Goal: Communication & Community: Answer question/provide support

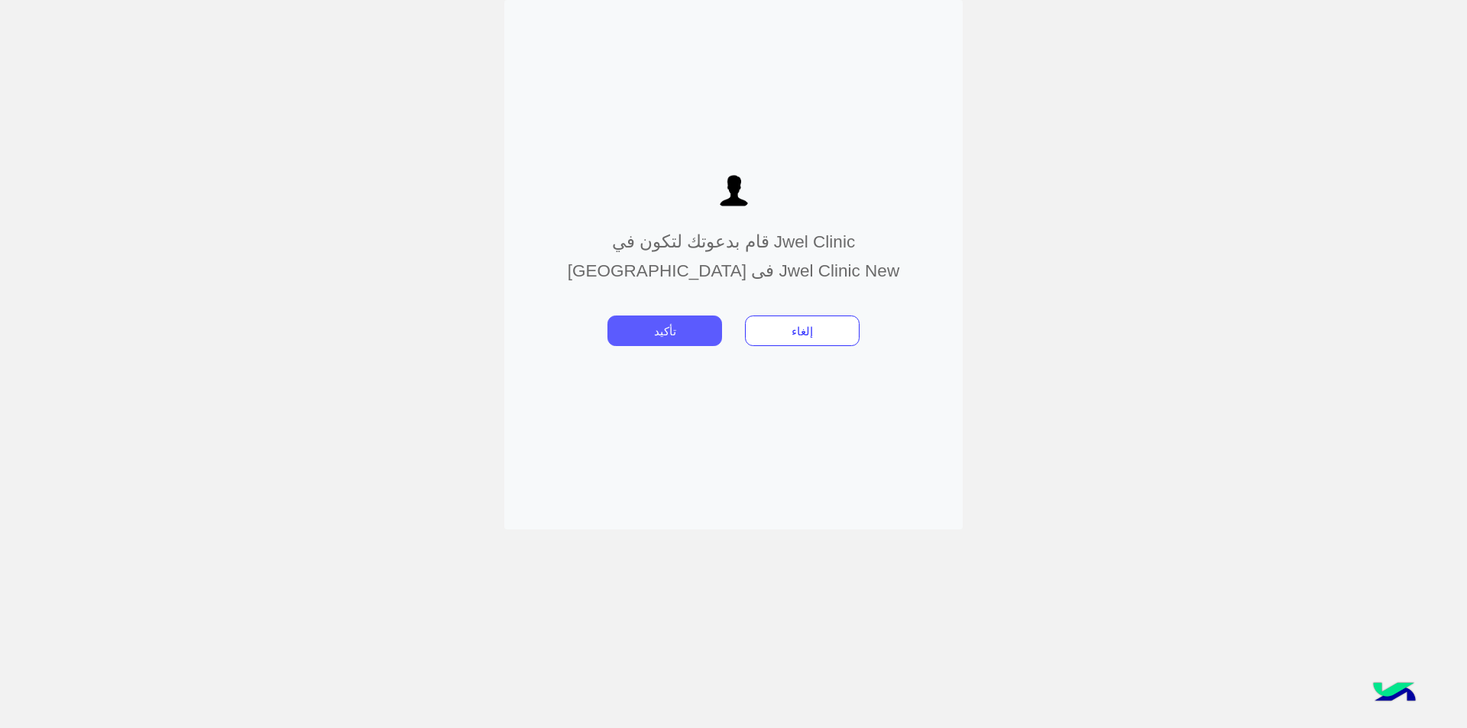
click at [676, 337] on button "تأكيد" at bounding box center [664, 331] width 115 height 31
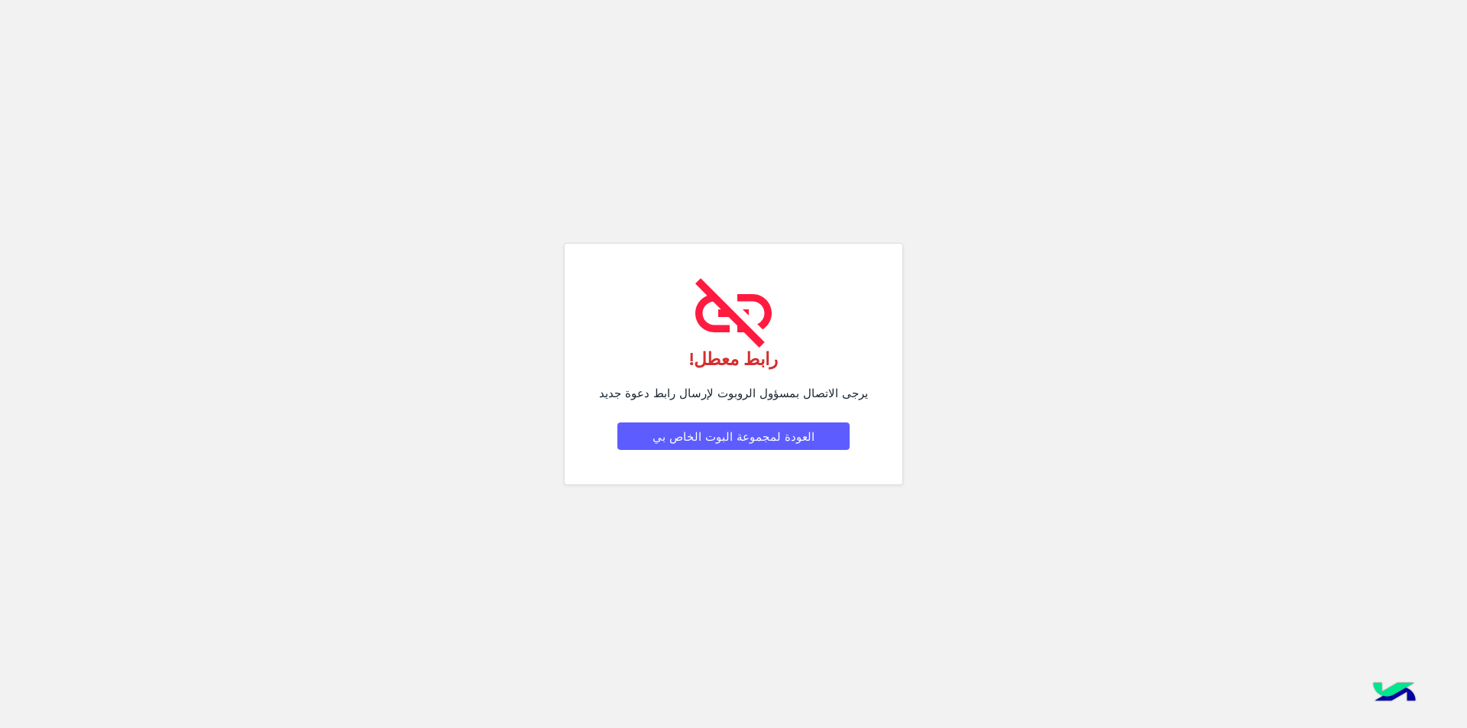
click at [712, 431] on button "العودة لمجموعة البوت الخاص بي" at bounding box center [733, 436] width 232 height 28
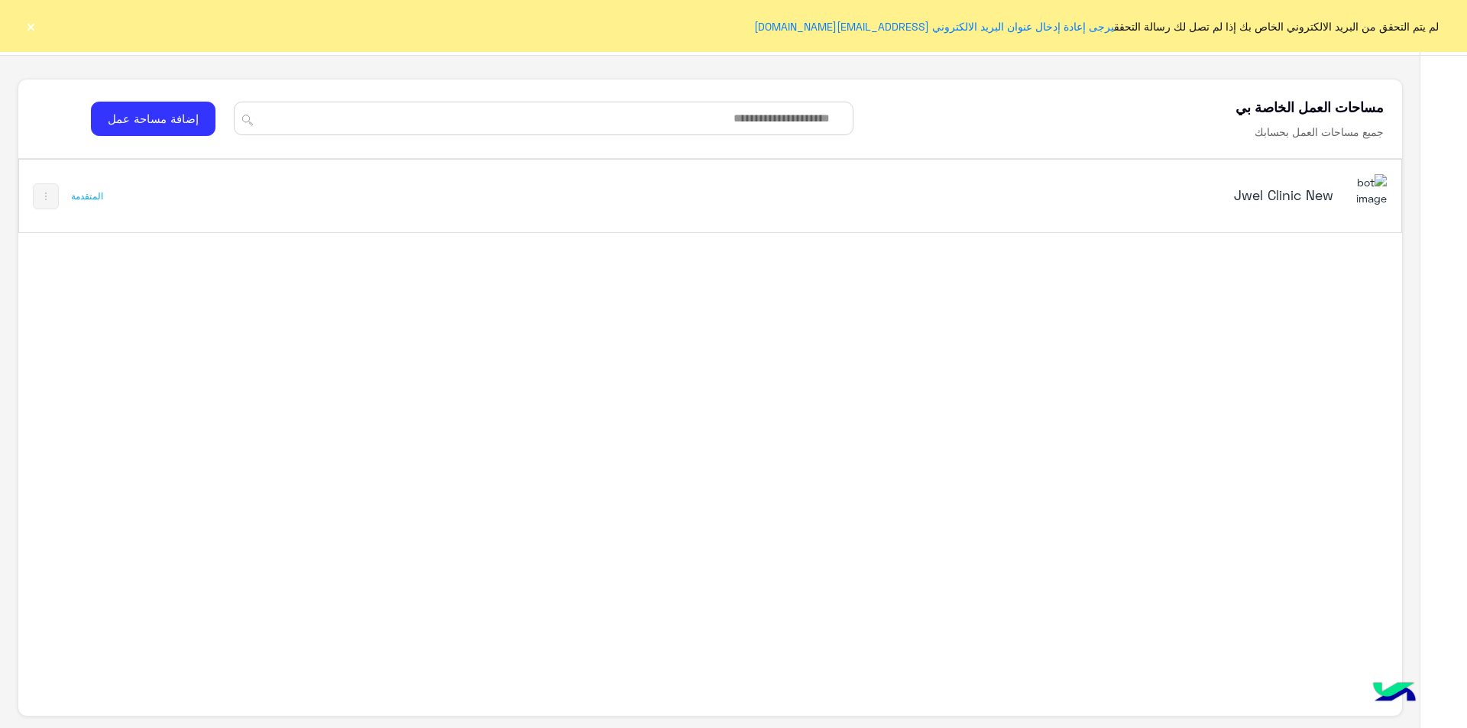
click at [516, 197] on div "Jwel Clinic New المتقدمة" at bounding box center [710, 196] width 1382 height 73
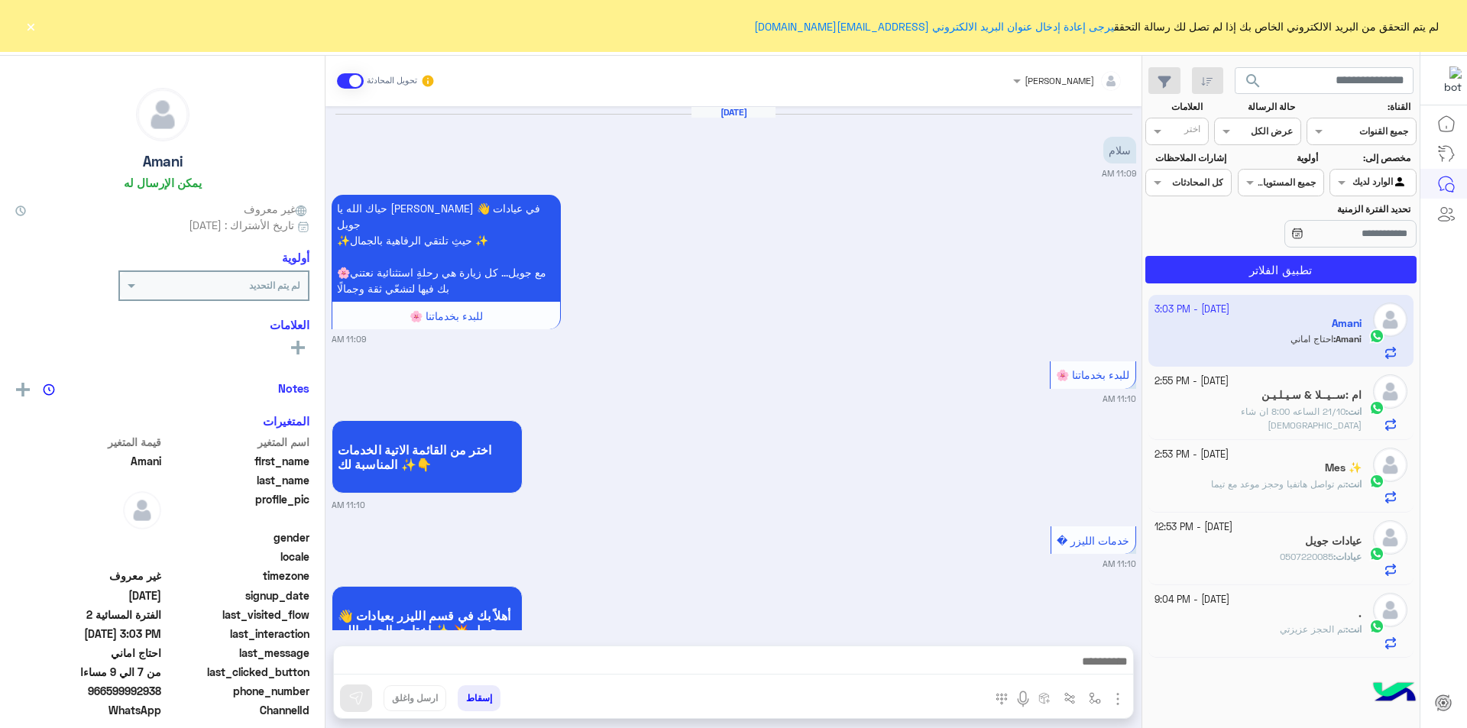
scroll to position [1136, 0]
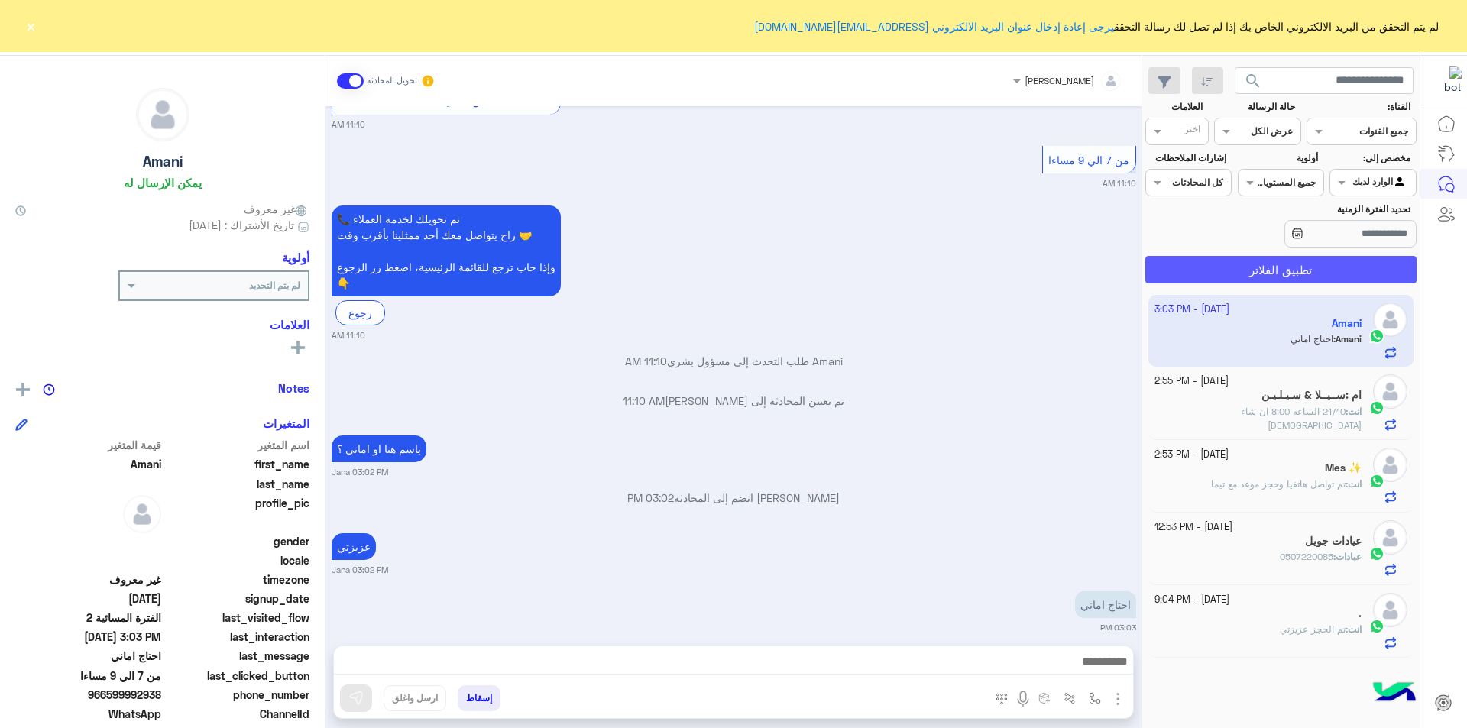
click at [1225, 268] on button "تطبيق الفلاتر" at bounding box center [1280, 270] width 271 height 28
click at [1212, 418] on div "انت : 21/10 الساعه 8:00 ان شاء الله" at bounding box center [1258, 418] width 208 height 27
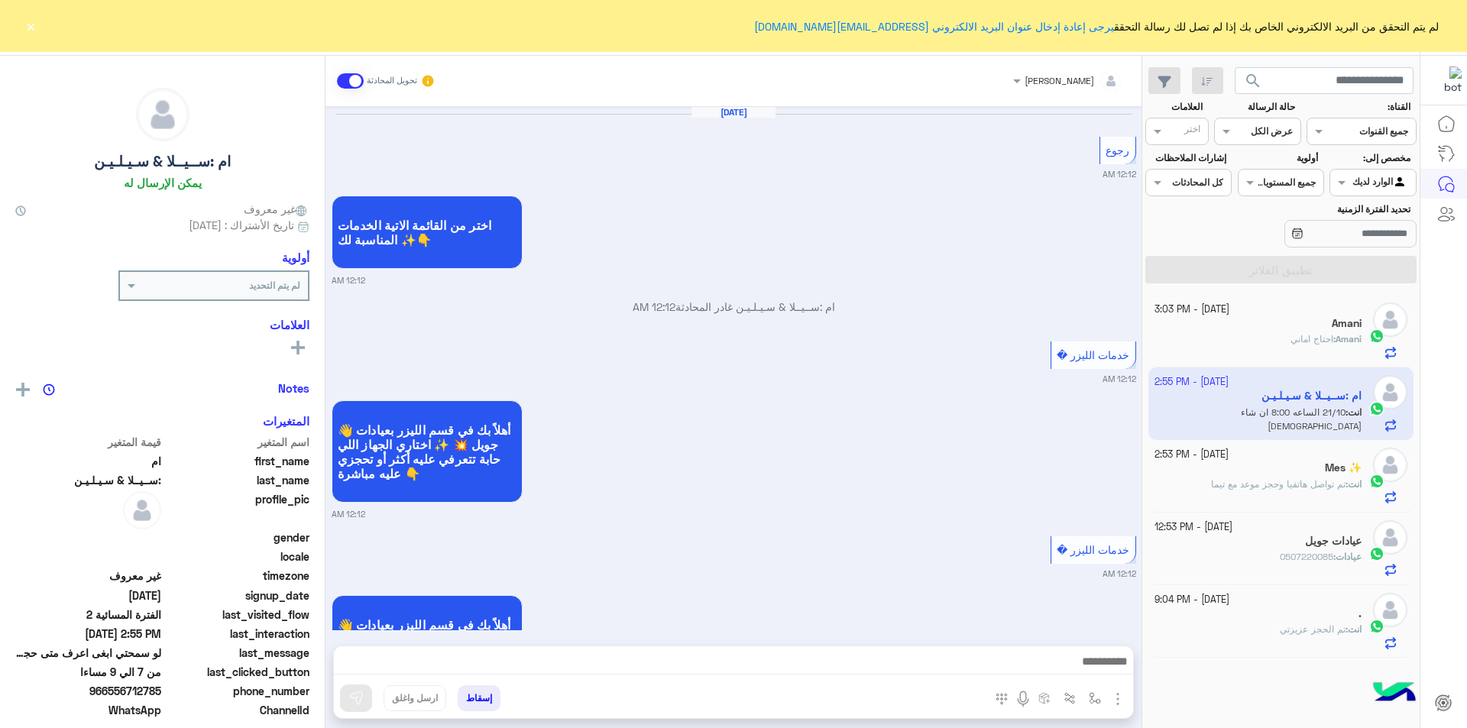
scroll to position [1103, 0]
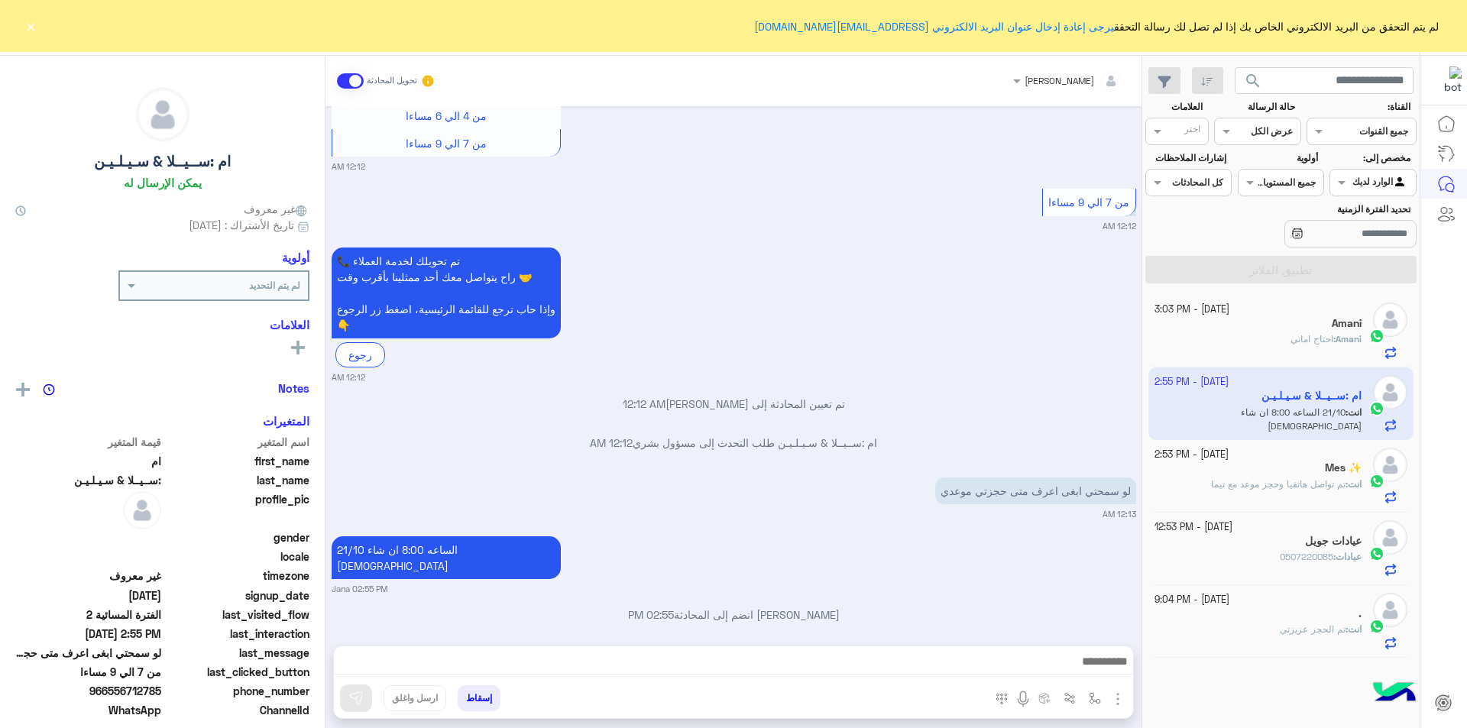
click at [1213, 460] on small "[DATE] - 2:53 PM" at bounding box center [1191, 455] width 74 height 15
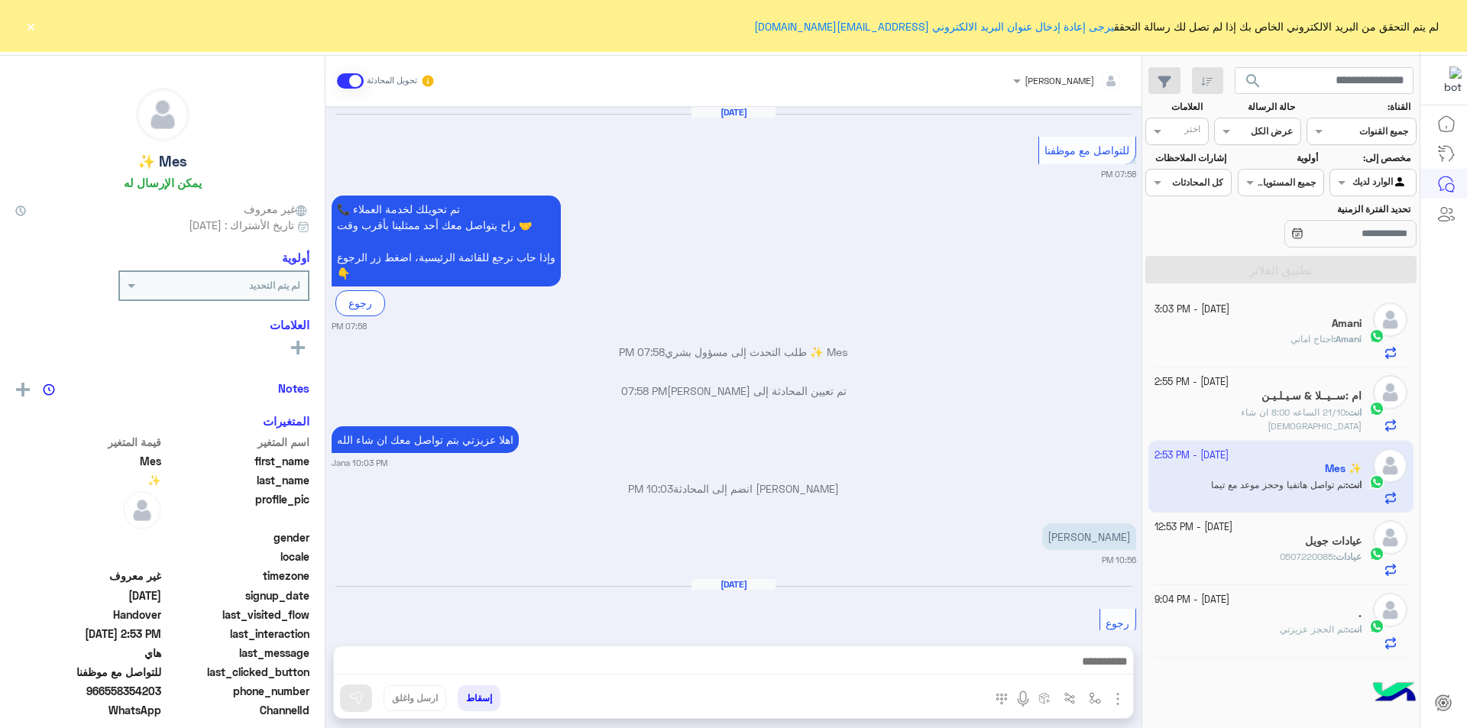
scroll to position [1044, 0]
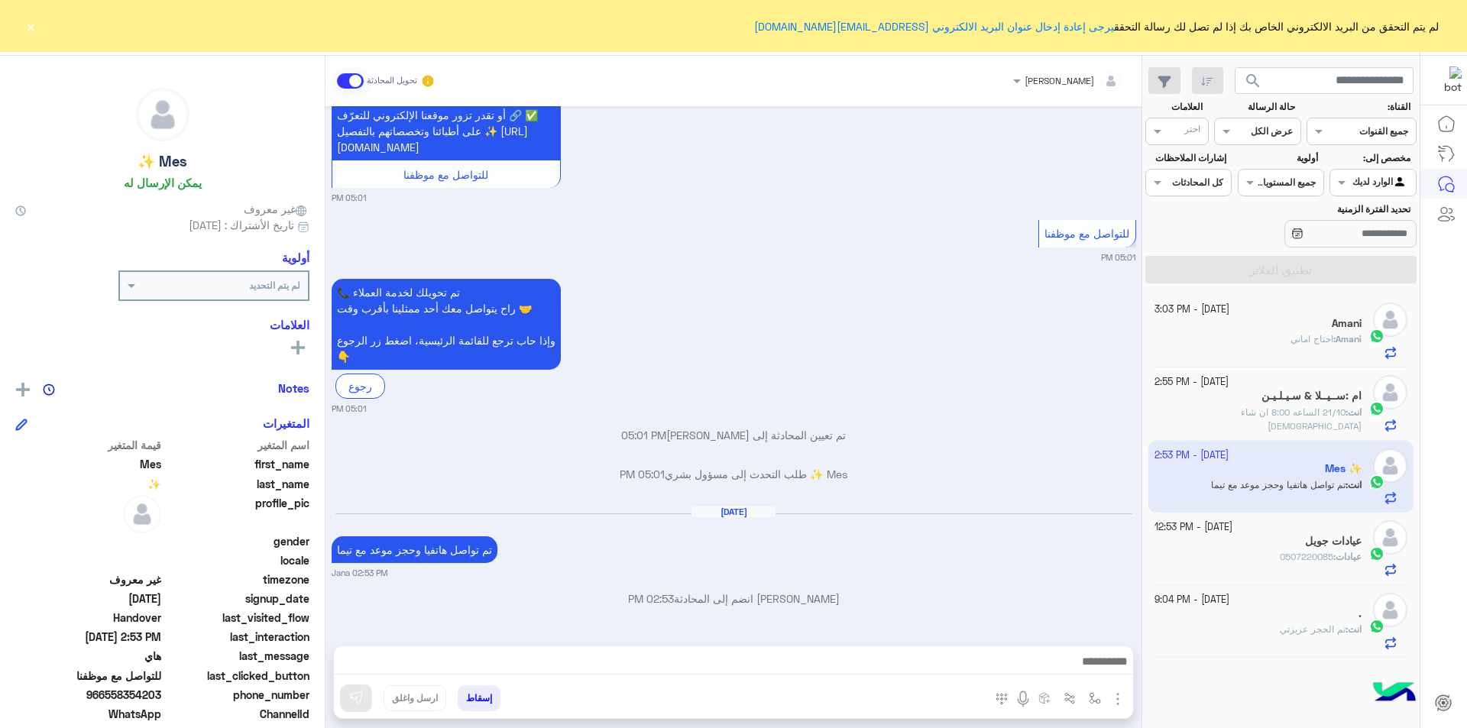
click at [1225, 628] on div "انت : تم الحجز عزيزتي" at bounding box center [1258, 636] width 208 height 27
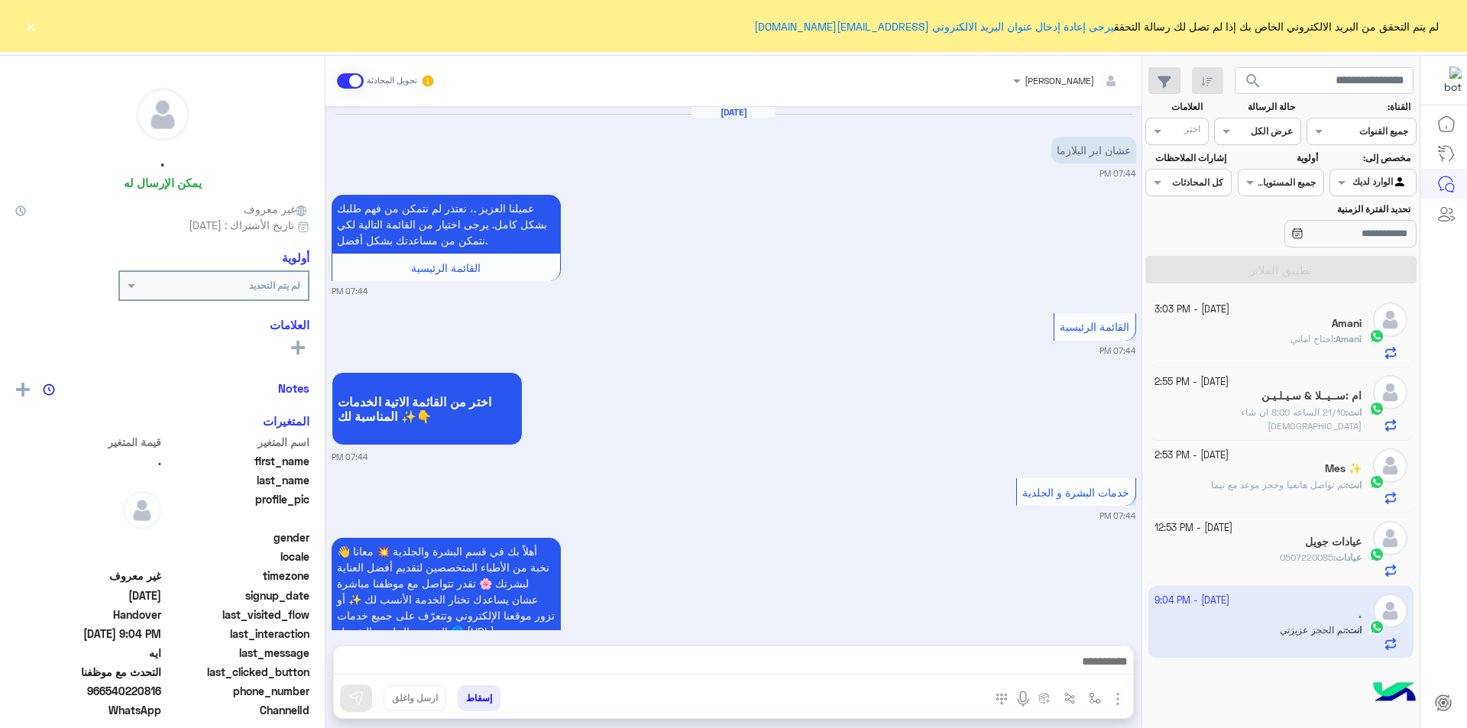
scroll to position [966, 0]
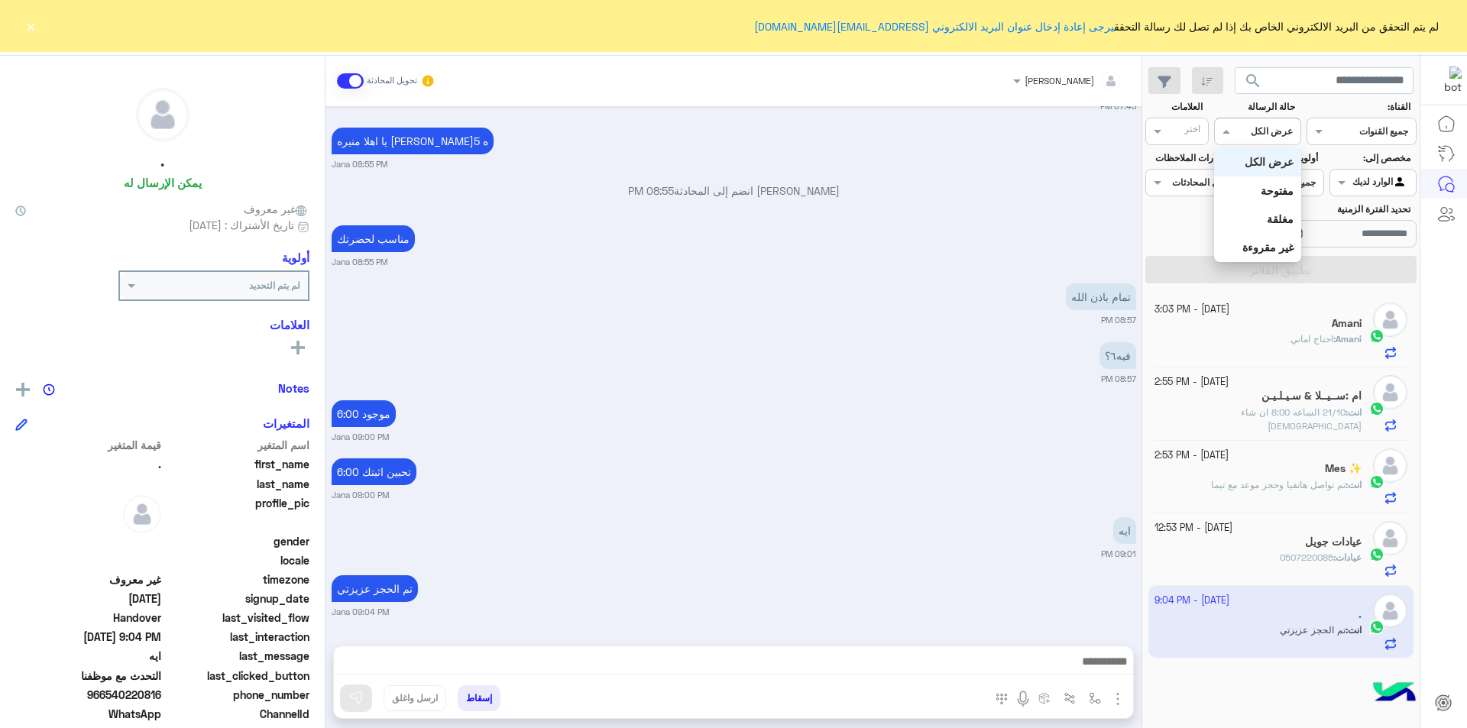
click at [1241, 134] on div at bounding box center [1257, 129] width 85 height 15
click at [1244, 254] on b "غير مقروءة" at bounding box center [1267, 247] width 51 height 13
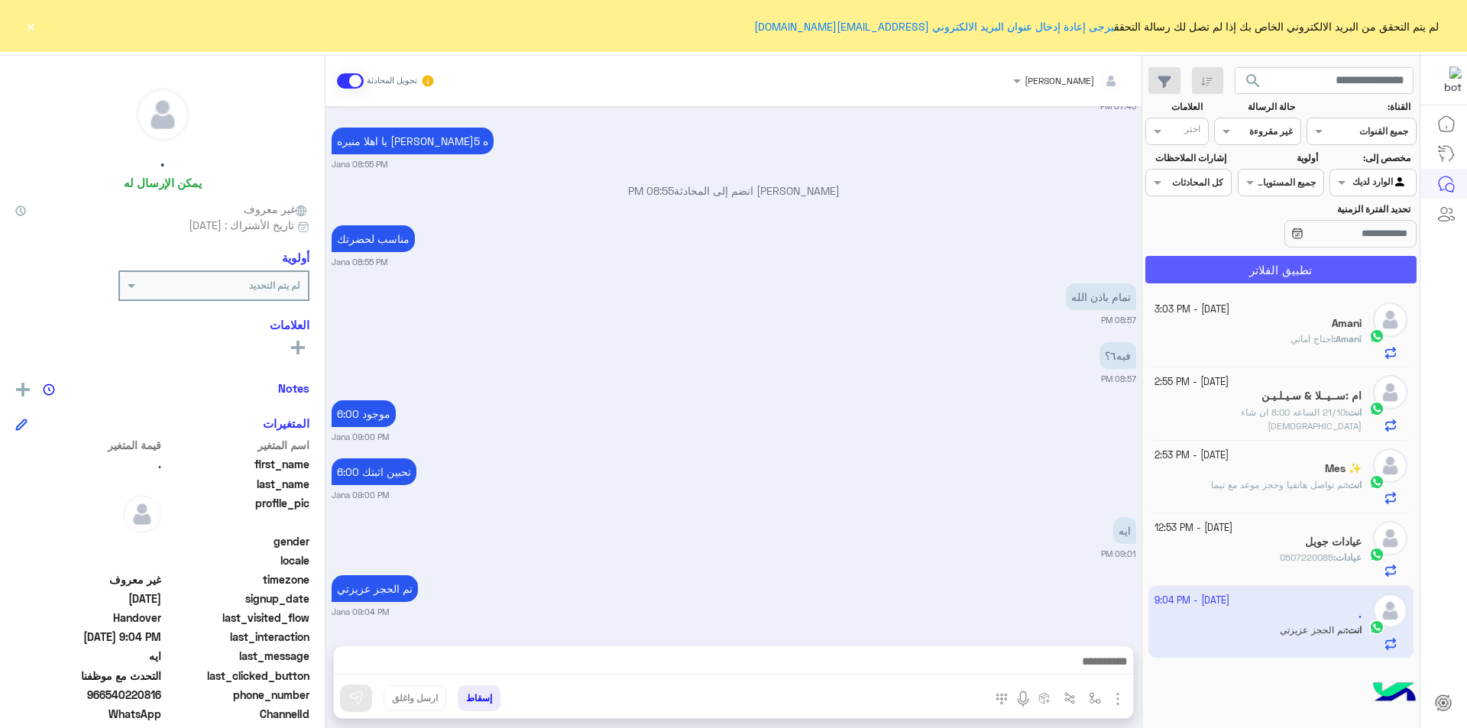
click at [1256, 267] on button "تطبيق الفلاتر" at bounding box center [1280, 270] width 271 height 28
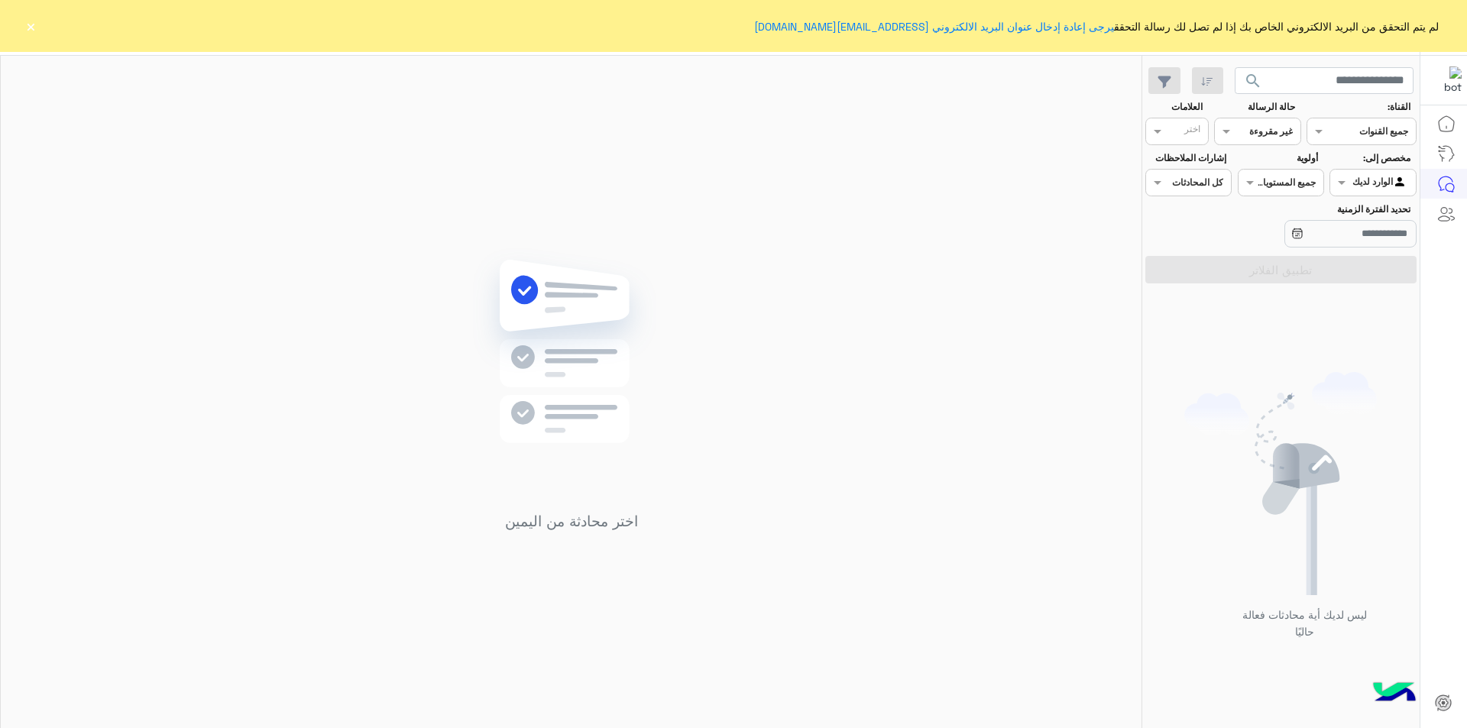
click at [1375, 178] on input "text" at bounding box center [1390, 181] width 35 height 14
click at [1368, 210] on b "غير معينة" at bounding box center [1372, 212] width 41 height 13
click at [1335, 267] on button "تطبيق الفلاتر" at bounding box center [1280, 270] width 271 height 28
click at [1256, 136] on div at bounding box center [1285, 370] width 267 height 728
click at [1241, 129] on div at bounding box center [1285, 370] width 267 height 728
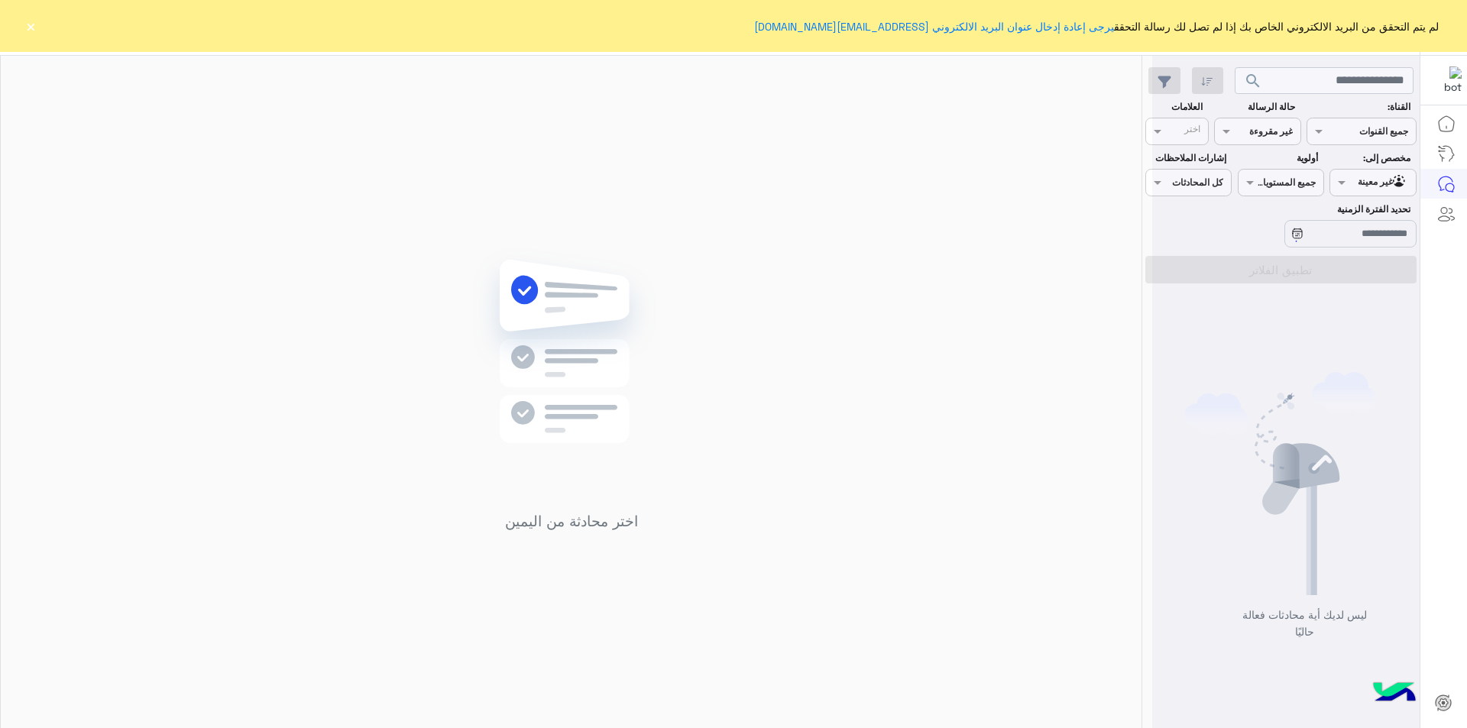
click at [31, 33] on button "×" at bounding box center [30, 25] width 15 height 15
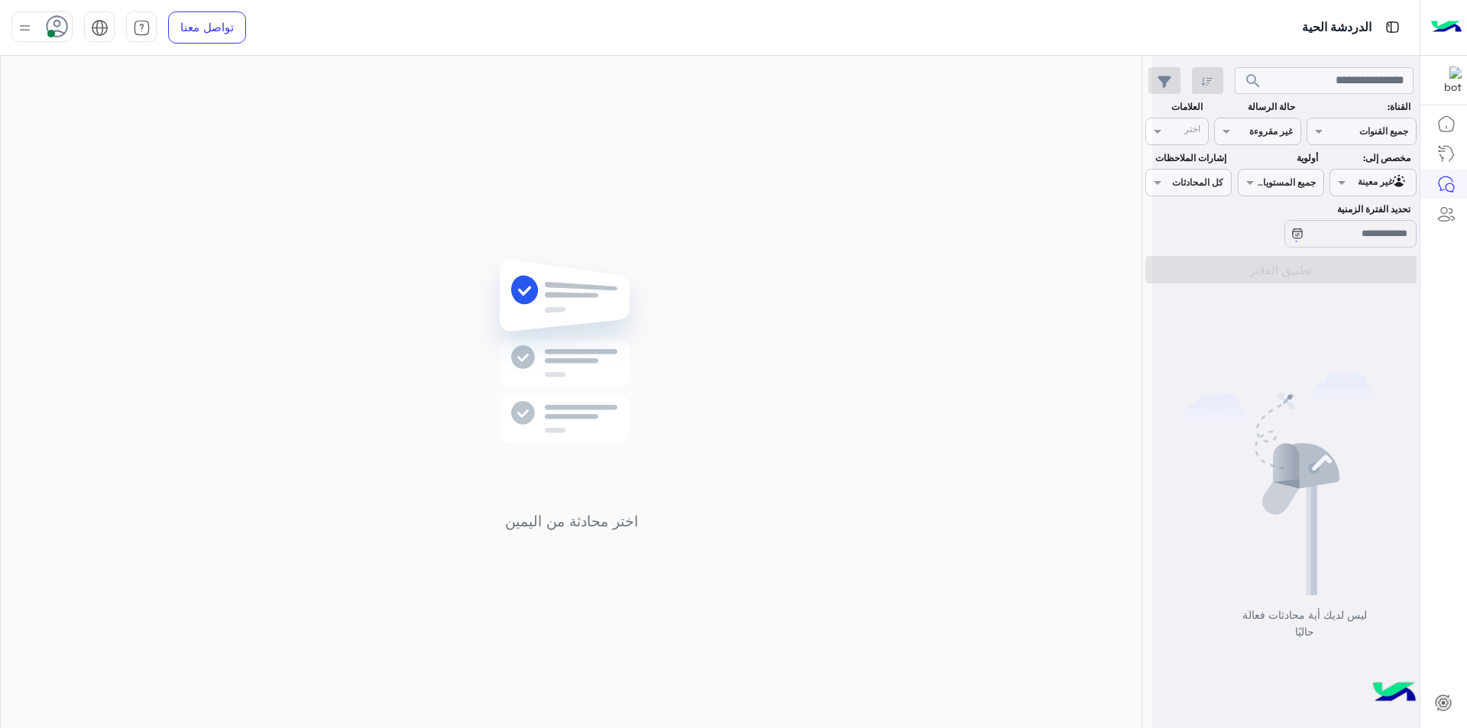
click at [1279, 192] on div at bounding box center [1285, 370] width 267 height 728
click at [53, 30] on span at bounding box center [51, 34] width 8 height 8
click at [53, 30] on span at bounding box center [52, 33] width 8 height 8
click at [1262, 126] on div at bounding box center [1285, 370] width 267 height 728
click at [1330, 181] on div at bounding box center [1285, 370] width 267 height 728
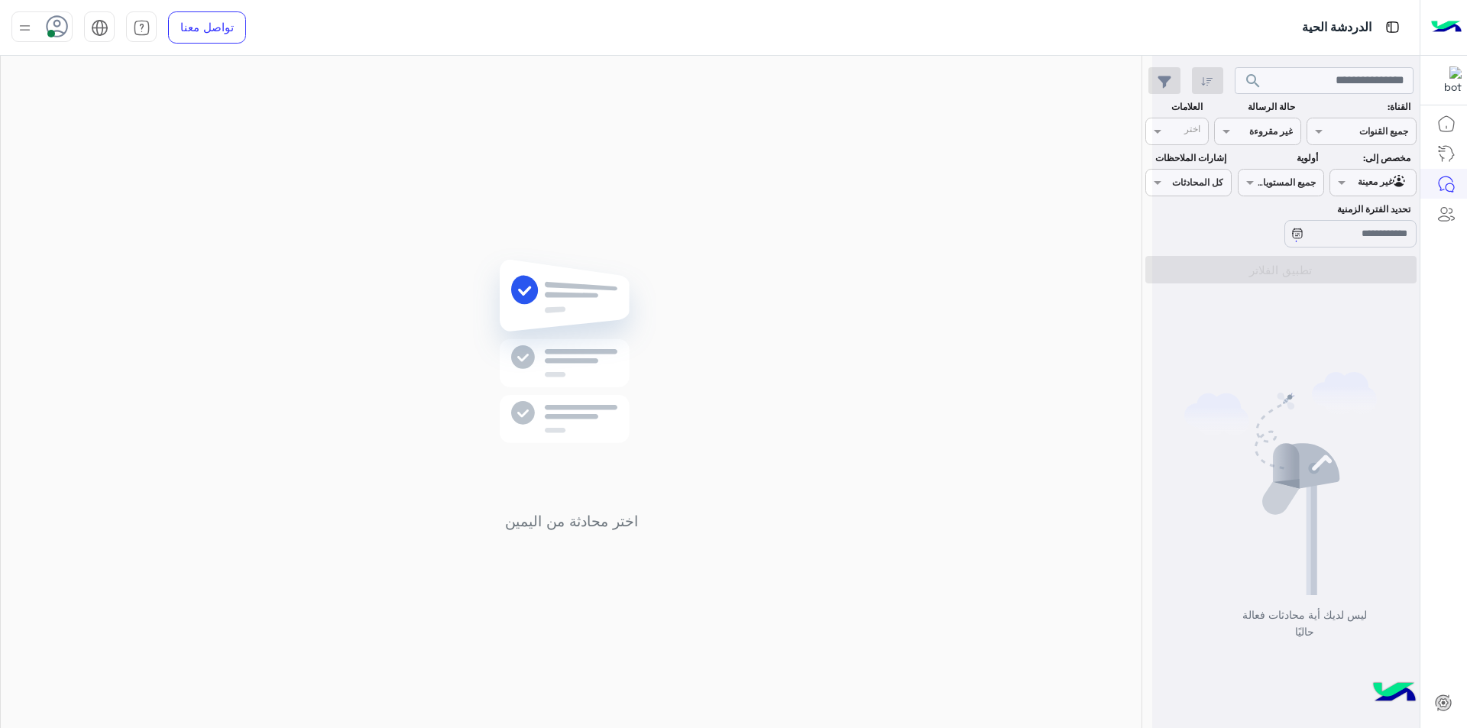
drag, startPoint x: 1363, startPoint y: 182, endPoint x: 1345, endPoint y: 183, distance: 18.4
click at [1358, 183] on div at bounding box center [1285, 370] width 267 height 728
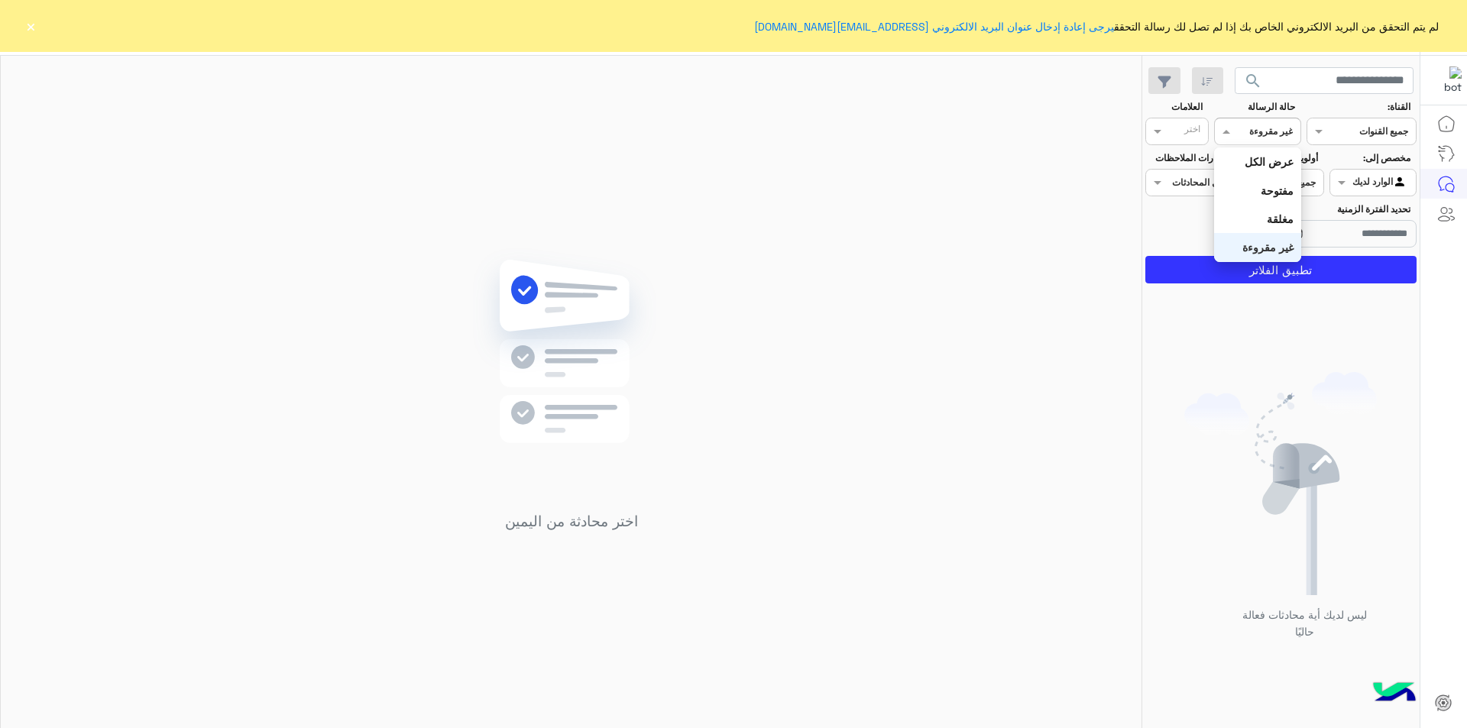
click at [1258, 131] on input "text" at bounding box center [1275, 130] width 35 height 14
click at [1270, 154] on div "عرض الكل" at bounding box center [1257, 161] width 86 height 28
click at [1348, 180] on span at bounding box center [1339, 182] width 19 height 16
click at [1278, 257] on button "تطبيق الفلاتر" at bounding box center [1280, 270] width 271 height 28
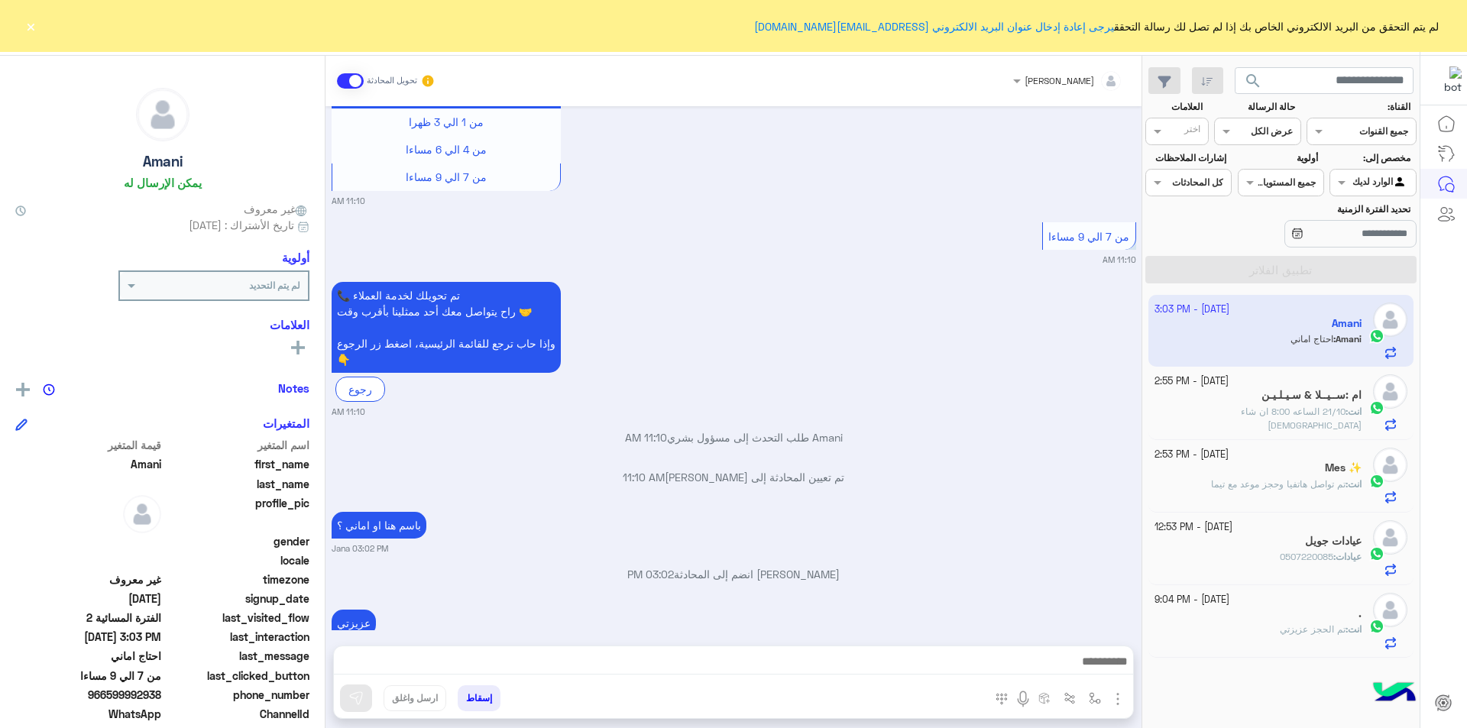
scroll to position [1136, 0]
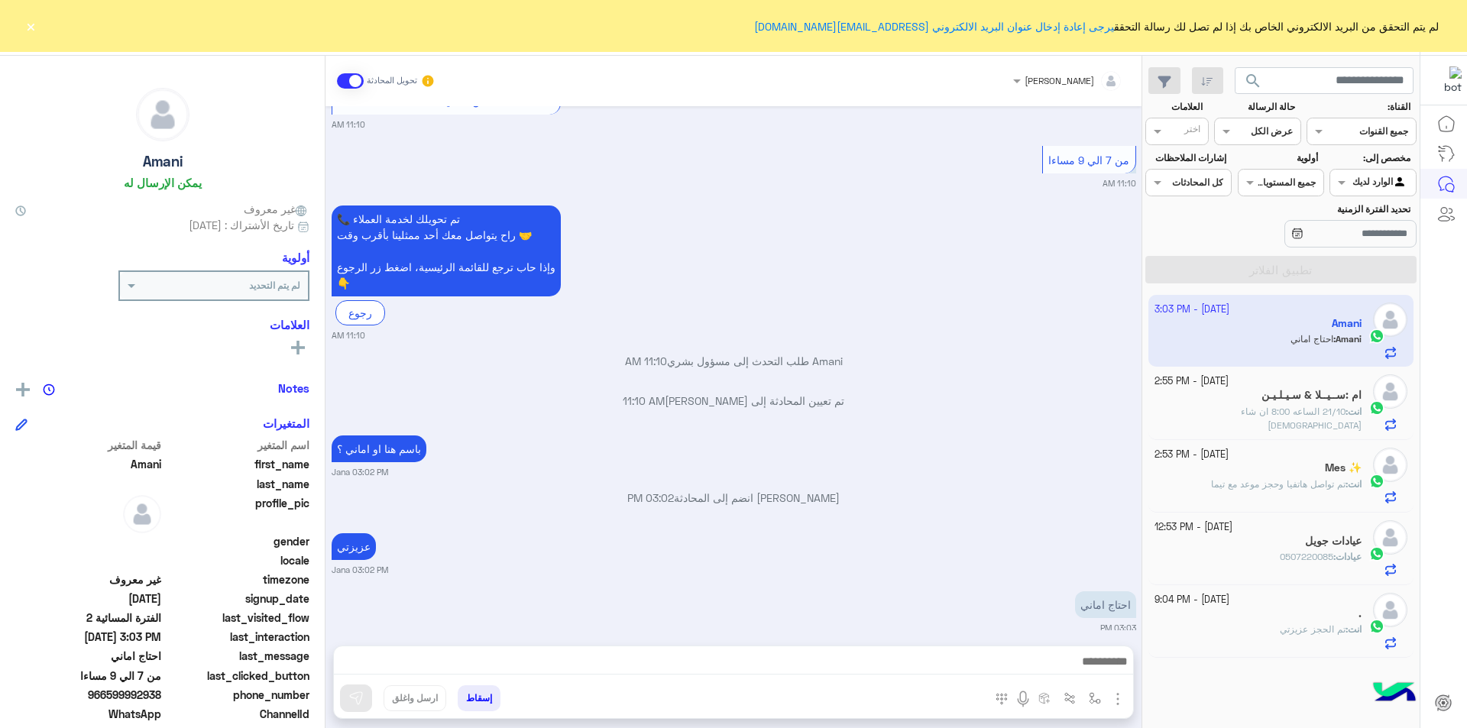
drag, startPoint x: 109, startPoint y: 696, endPoint x: 163, endPoint y: 699, distance: 53.6
click at [161, 699] on span "966599992938" at bounding box center [88, 695] width 146 height 16
copy span "599992938"
